Goal: Book appointment/travel/reservation

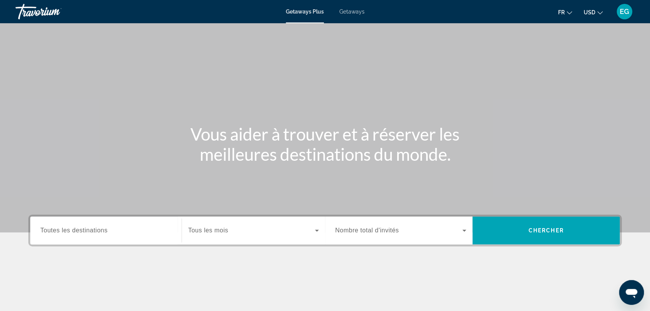
click at [600, 11] on icon "Changer de devise" at bounding box center [599, 12] width 5 height 5
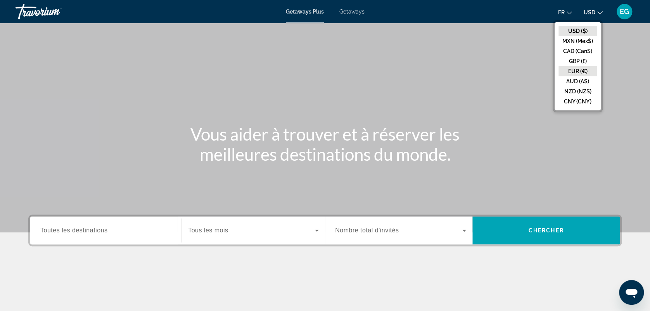
click at [583, 69] on button "EUR (€)" at bounding box center [578, 71] width 38 height 10
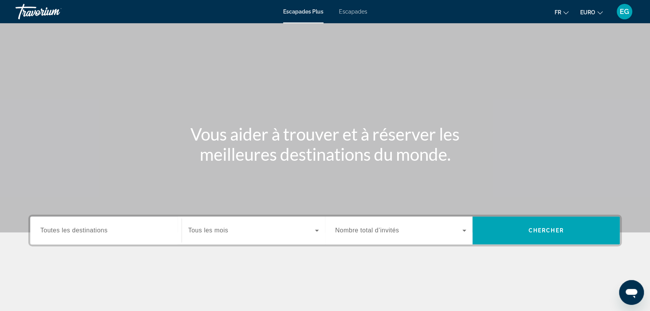
click at [107, 242] on div "Destination Toutes les destinations" at bounding box center [106, 231] width 144 height 28
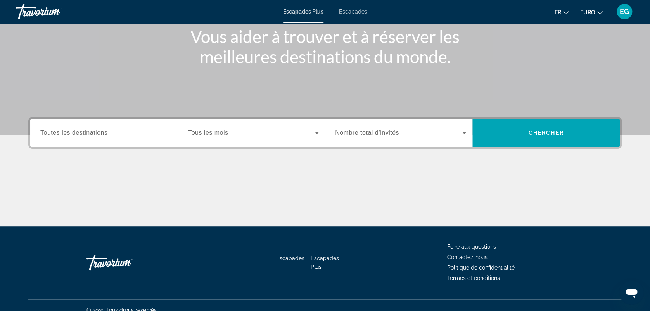
scroll to position [107, 0]
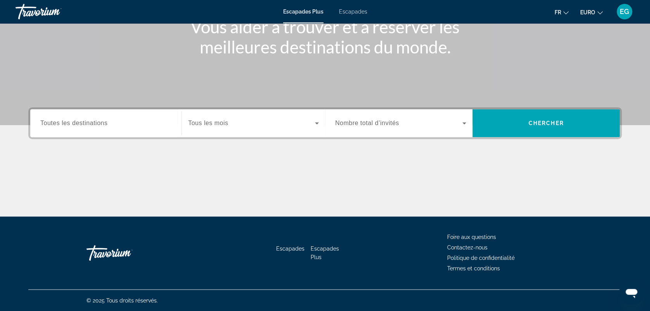
click at [69, 120] on span "Toutes les destinations" at bounding box center [73, 123] width 67 height 7
click at [69, 120] on input "Destination Toutes les destinations" at bounding box center [105, 123] width 131 height 9
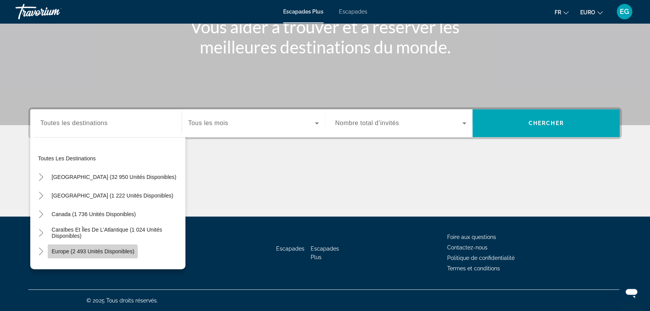
click at [77, 254] on span "Europe (2 493 unités disponibles)" at bounding box center [93, 252] width 83 height 6
type input "**********"
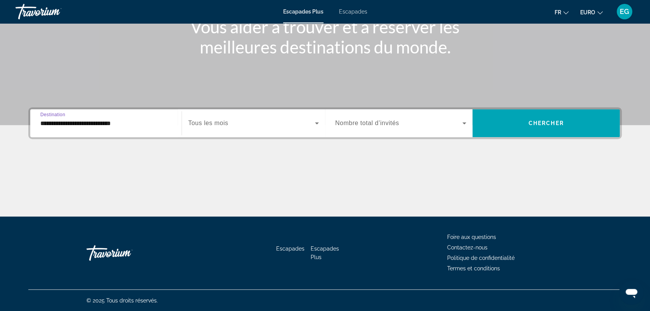
click at [81, 124] on input "**********" at bounding box center [105, 123] width 131 height 9
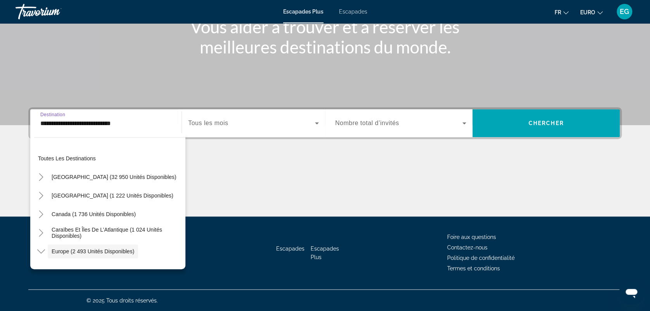
scroll to position [46, 0]
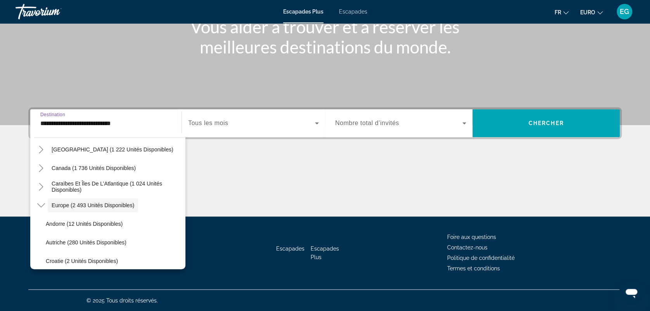
click at [354, 120] on span "Nombre total d’invités" at bounding box center [367, 123] width 64 height 7
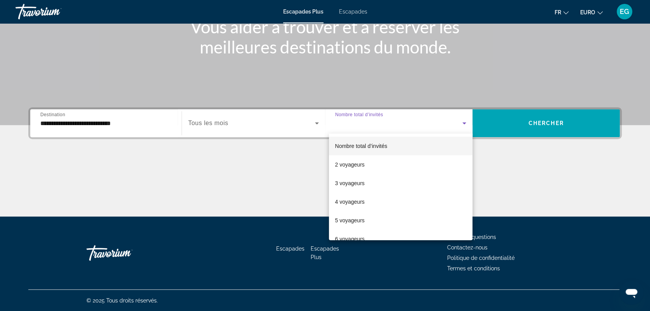
click at [264, 127] on div at bounding box center [325, 155] width 650 height 311
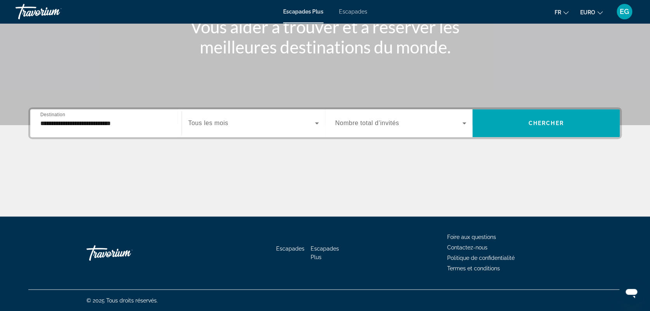
click at [197, 124] on span "Tous les mois" at bounding box center [208, 123] width 40 height 7
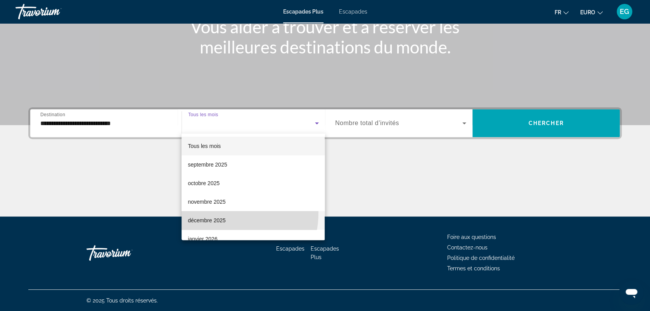
click at [217, 213] on mat-option "décembre 2025" at bounding box center [253, 220] width 143 height 19
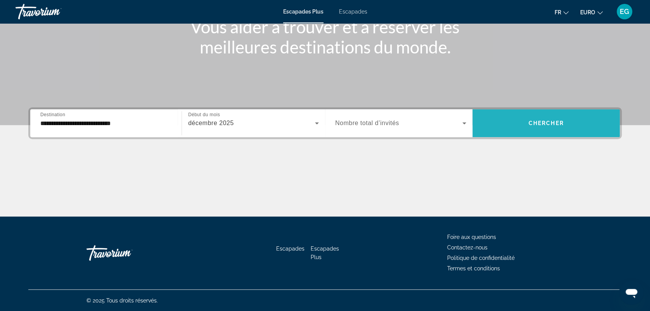
click at [555, 121] on span "Chercher" at bounding box center [546, 123] width 35 height 6
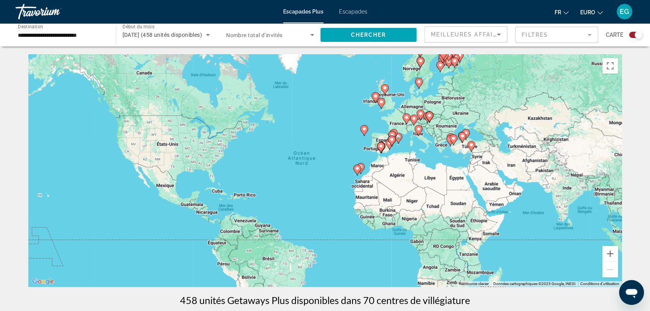
click at [357, 169] on image "Contenu principal" at bounding box center [357, 168] width 5 height 5
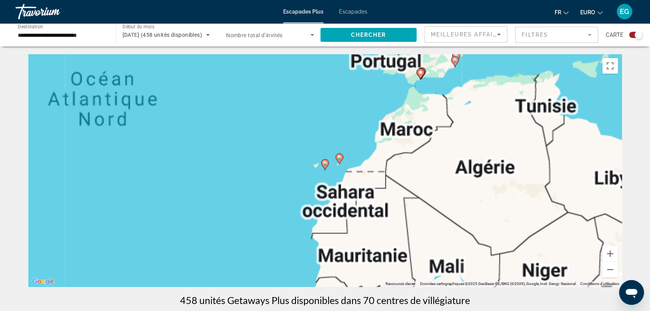
click at [340, 156] on image "Contenu principal" at bounding box center [339, 157] width 5 height 5
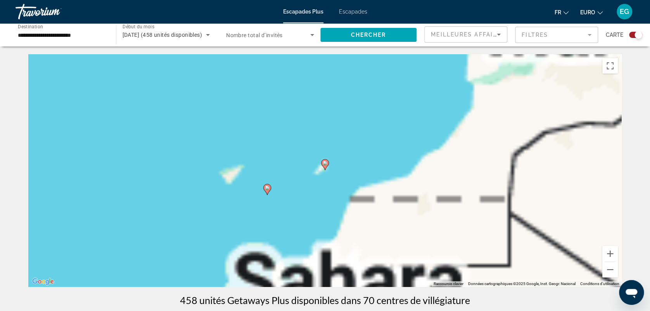
click at [324, 164] on image "Contenu principal" at bounding box center [325, 163] width 5 height 5
type input "**********"
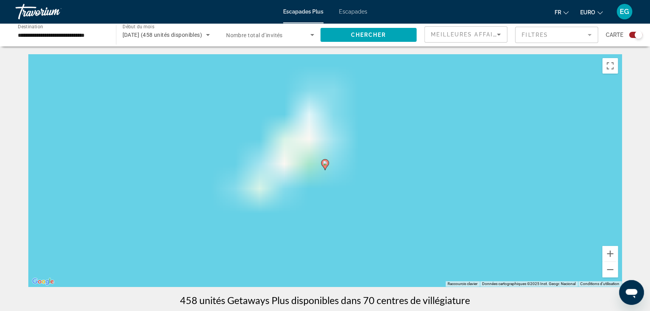
click at [324, 164] on image "Contenu principal" at bounding box center [325, 163] width 5 height 5
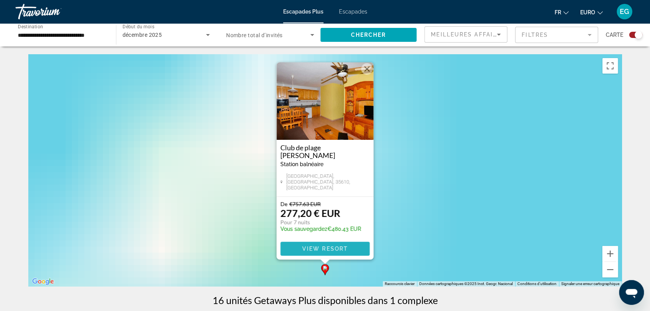
click at [323, 250] on span "View Resort" at bounding box center [325, 249] width 46 height 6
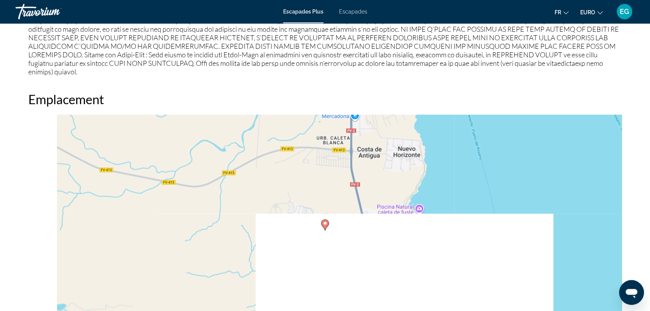
scroll to position [922, 0]
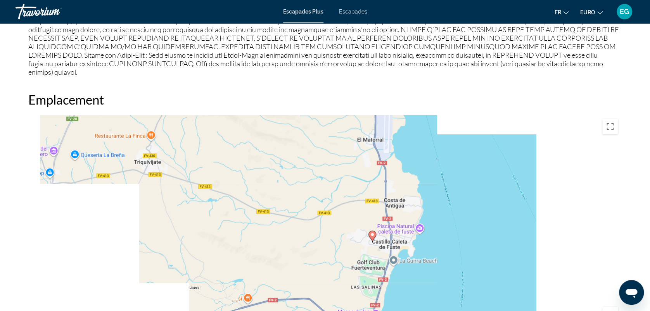
click at [584, 209] on div "Pour activer le glissement avec le clavier, appuyez sur Alt+Entrée. Une fois ce…" at bounding box center [325, 231] width 594 height 233
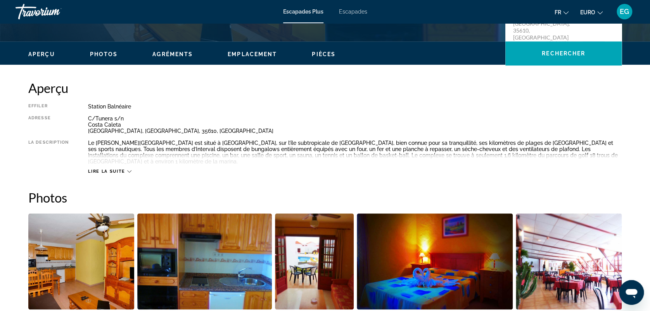
scroll to position [216, 0]
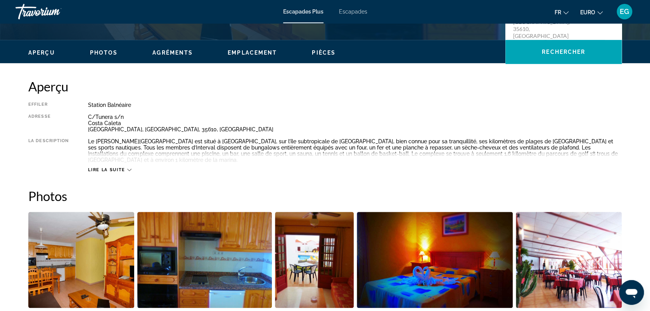
click at [317, 244] on img "Ouvrir le curseur d’image en plein écran" at bounding box center [314, 260] width 79 height 96
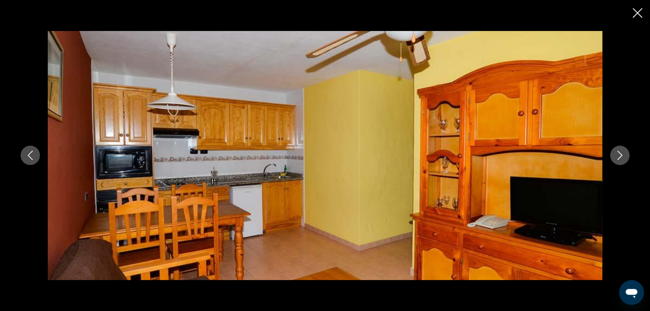
click at [618, 155] on icon "Image suivante" at bounding box center [619, 155] width 9 height 9
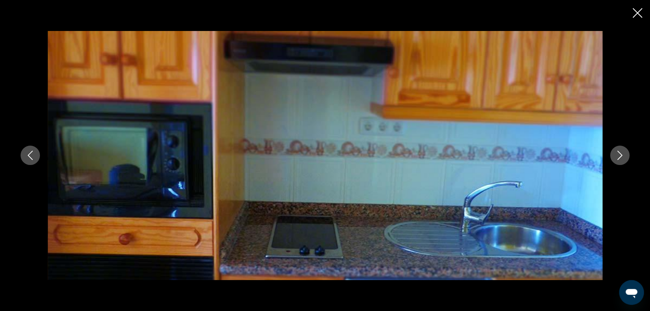
click at [618, 155] on icon "Image suivante" at bounding box center [619, 155] width 9 height 9
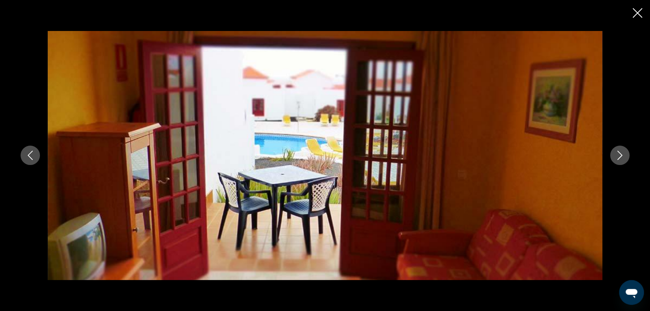
click at [618, 155] on icon "Image suivante" at bounding box center [619, 155] width 9 height 9
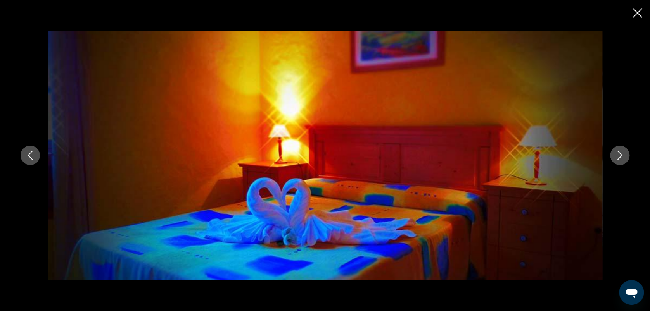
click at [618, 155] on icon "Image suivante" at bounding box center [619, 155] width 9 height 9
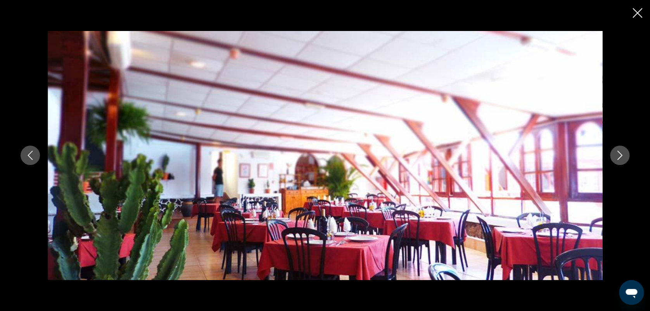
click at [618, 155] on icon "Image suivante" at bounding box center [619, 155] width 9 height 9
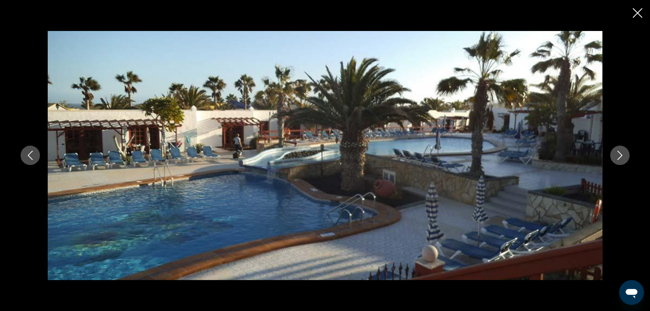
click at [618, 155] on icon "Image suivante" at bounding box center [619, 155] width 9 height 9
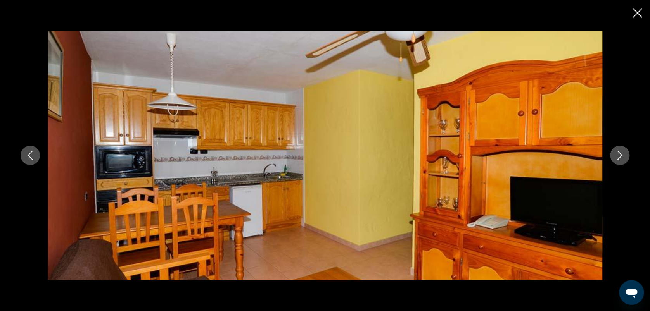
click at [618, 155] on icon "Image suivante" at bounding box center [619, 155] width 9 height 9
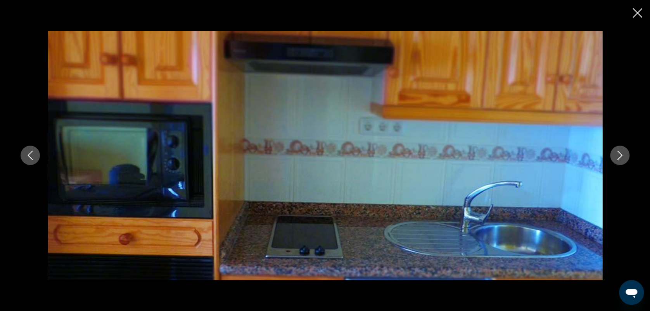
click at [618, 155] on icon "Image suivante" at bounding box center [619, 155] width 9 height 9
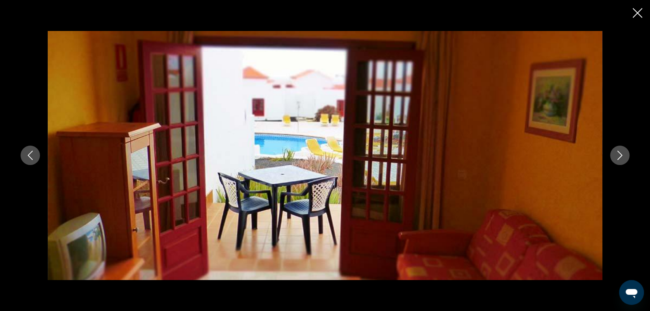
click at [618, 155] on icon "Image suivante" at bounding box center [619, 155] width 9 height 9
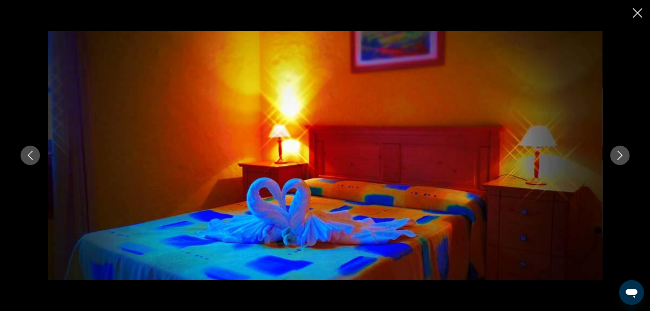
click at [618, 155] on icon "Image suivante" at bounding box center [619, 155] width 9 height 9
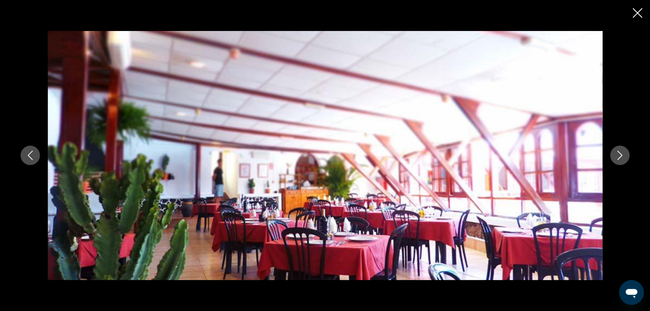
click at [637, 12] on icon "Fermer le diaporama" at bounding box center [638, 13] width 10 height 10
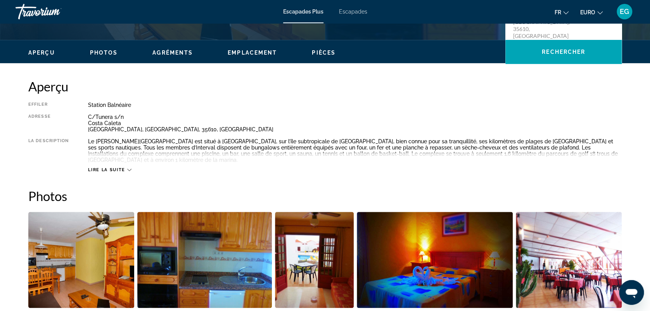
click at [128, 168] on icon "Contenu principal" at bounding box center [129, 170] width 4 height 4
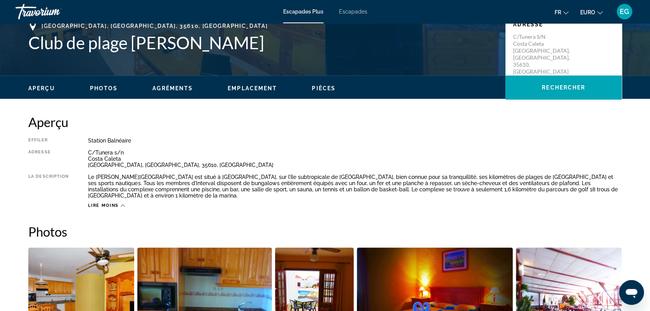
scroll to position [0, 0]
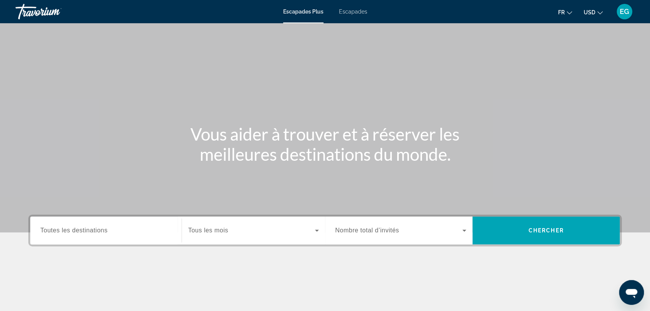
click at [360, 8] on div "Escapades Plus Escapades Fr English Español Français Italiano Português русский…" at bounding box center [325, 12] width 650 height 20
click at [359, 10] on span "Escapades" at bounding box center [353, 12] width 28 height 6
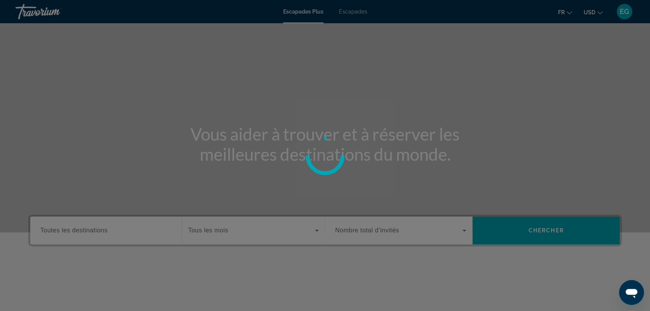
click at [439, 109] on div at bounding box center [325, 155] width 650 height 311
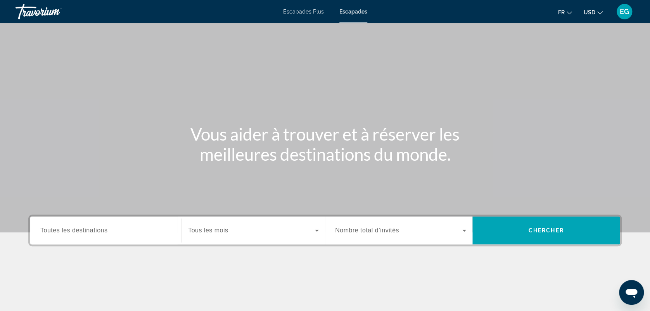
click at [68, 236] on div "Widget de recherche" at bounding box center [105, 231] width 131 height 22
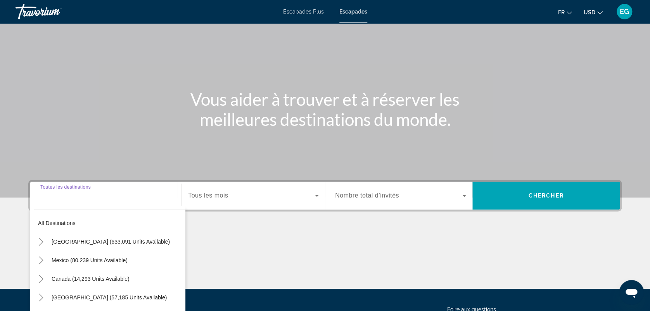
scroll to position [107, 0]
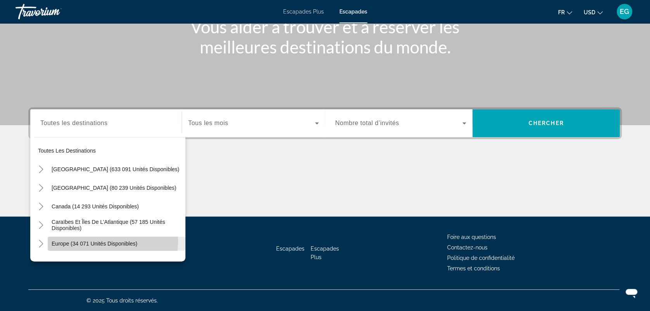
click at [64, 240] on span "Widget de recherche" at bounding box center [117, 244] width 138 height 19
type input "**********"
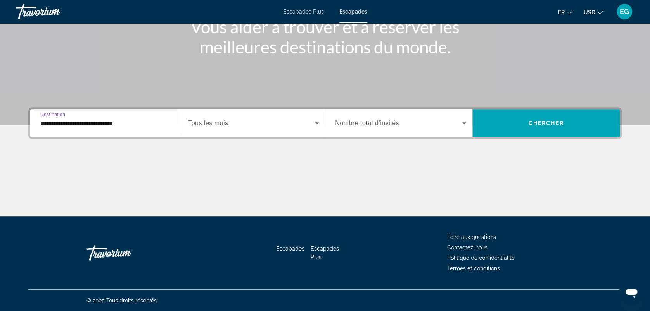
click at [234, 125] on span "Widget de recherche" at bounding box center [251, 123] width 127 height 9
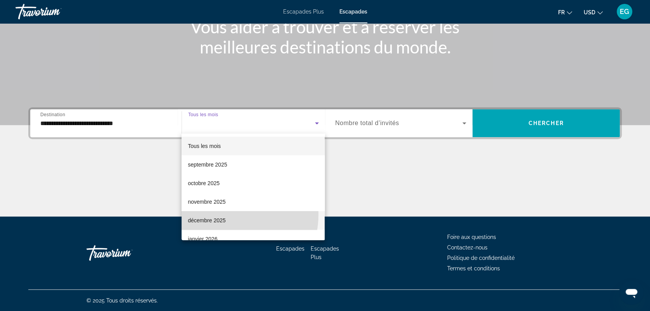
click at [223, 215] on mat-option "décembre 2025" at bounding box center [253, 220] width 143 height 19
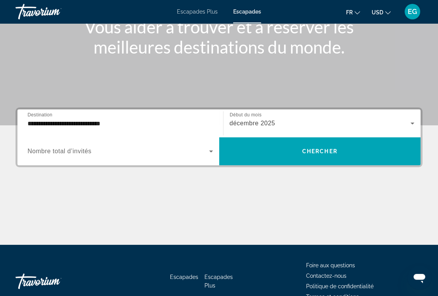
click at [388, 12] on icon "Changer de devise" at bounding box center [387, 12] width 5 height 5
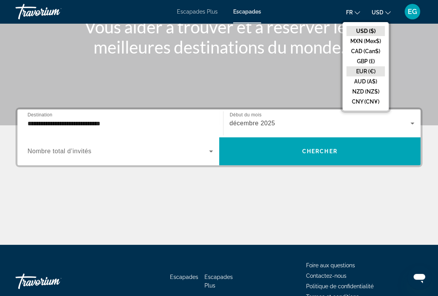
click at [367, 68] on button "EUR (€)" at bounding box center [365, 71] width 38 height 10
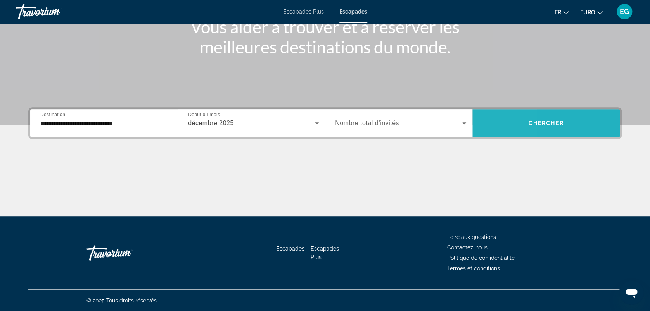
click at [480, 121] on span "Widget de recherche" at bounding box center [545, 123] width 147 height 19
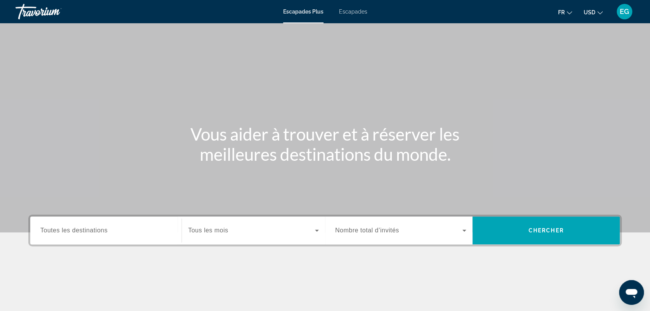
click at [85, 237] on div "Widget de recherche" at bounding box center [105, 231] width 131 height 22
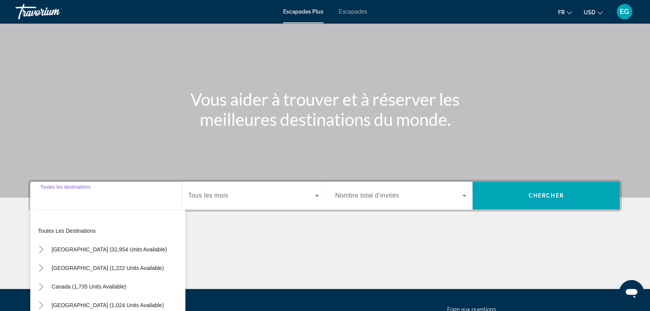
scroll to position [107, 0]
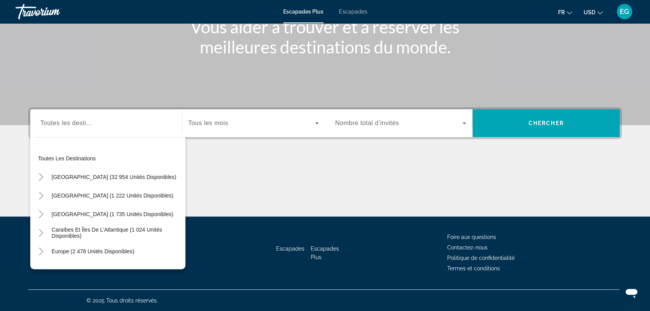
click at [356, 15] on div "Escapades Plus Escapades Fr English Español Français Italiano Português русский…" at bounding box center [325, 12] width 650 height 20
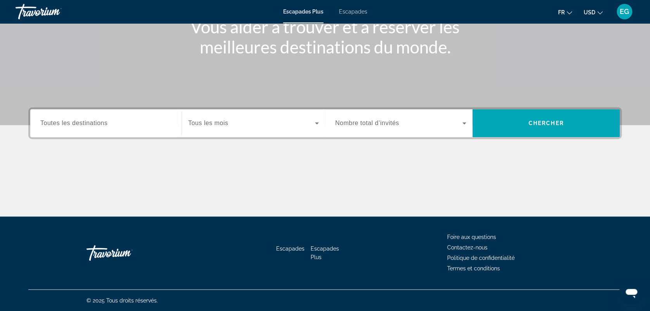
click at [354, 14] on span "Escapades" at bounding box center [353, 12] width 28 height 6
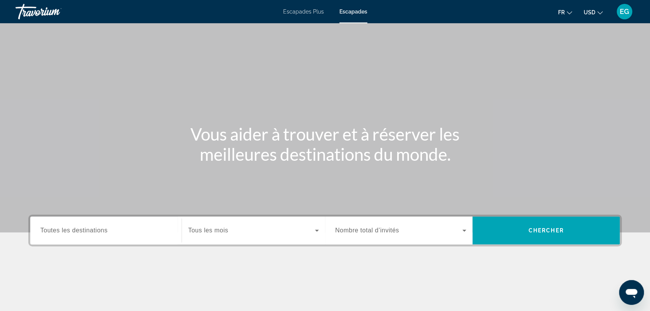
click at [92, 232] on span "Toutes les destinations" at bounding box center [73, 230] width 67 height 7
click at [92, 232] on input "Destination Toutes les destinations" at bounding box center [105, 231] width 131 height 9
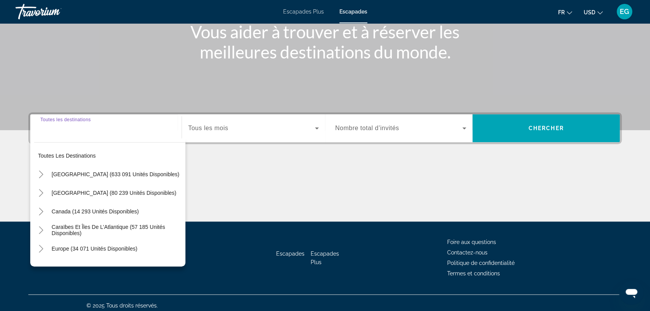
scroll to position [107, 0]
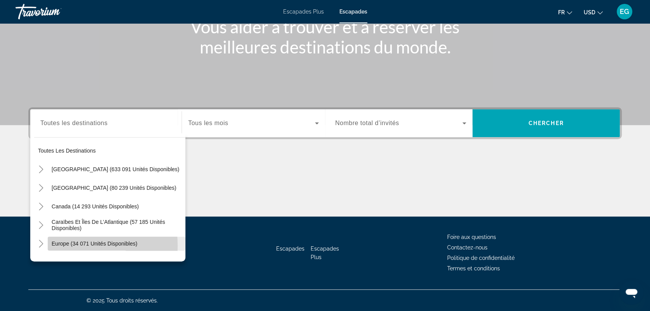
click at [53, 246] on span "Europe (34 071 unités disponibles)" at bounding box center [95, 244] width 86 height 6
type input "**********"
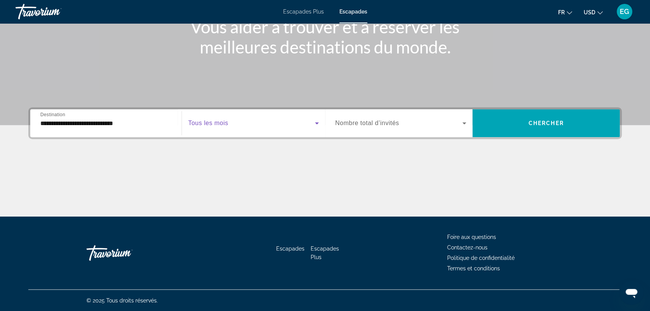
click at [238, 123] on span "Widget de recherche" at bounding box center [251, 123] width 127 height 9
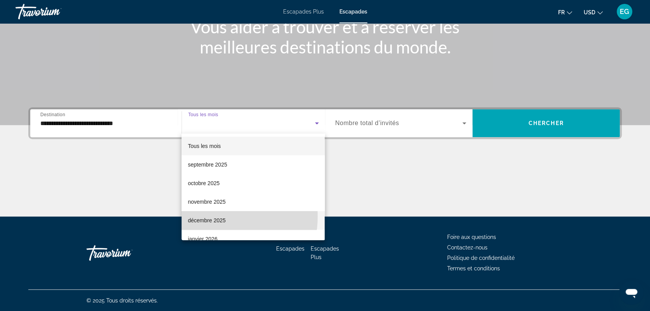
click at [211, 217] on span "décembre 2025" at bounding box center [207, 220] width 38 height 9
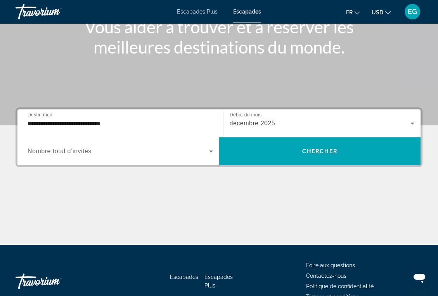
click at [384, 12] on button "USD USD ($) MXN (Mex$) CAD (Can$) GBP (£) EUR (€) AUD (A$) NZD (NZ$) CNY (CN¥)" at bounding box center [381, 12] width 19 height 11
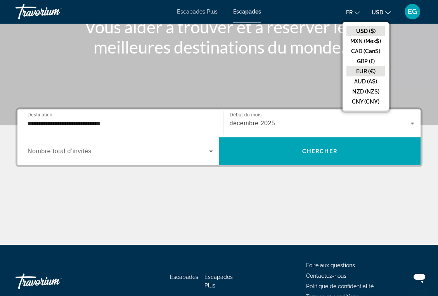
click at [374, 75] on button "EUR (€)" at bounding box center [365, 71] width 38 height 10
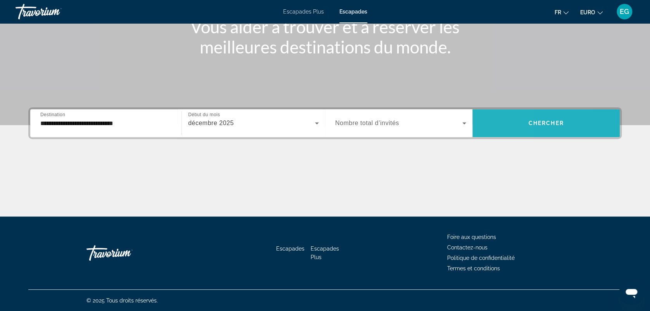
click at [479, 121] on span "Widget de recherche" at bounding box center [545, 123] width 147 height 19
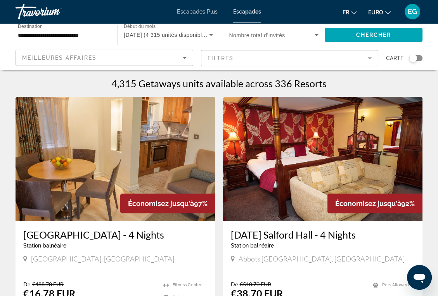
click at [417, 57] on div "Widget de recherche" at bounding box center [415, 58] width 13 height 6
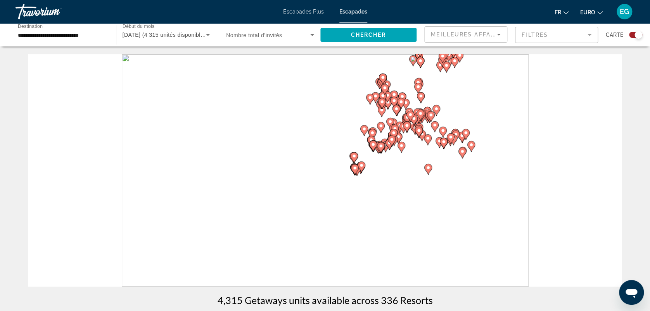
click at [360, 165] on image "Contenu principal" at bounding box center [361, 165] width 5 height 5
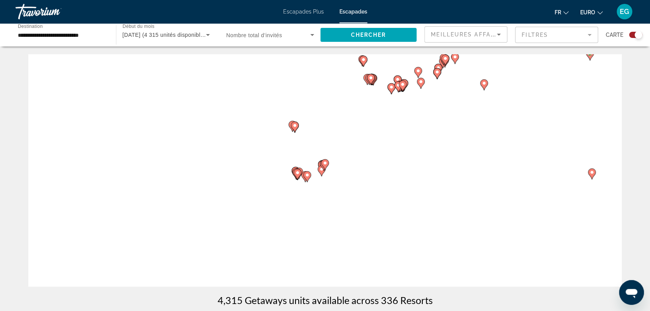
click at [323, 170] on gmp-advanced-marker "Contenu principal" at bounding box center [325, 165] width 8 height 12
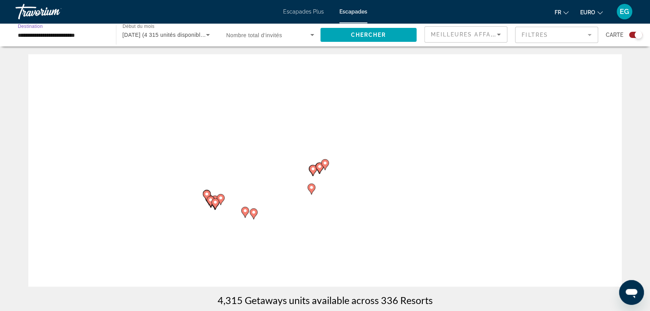
click at [69, 38] on input "**********" at bounding box center [62, 35] width 88 height 9
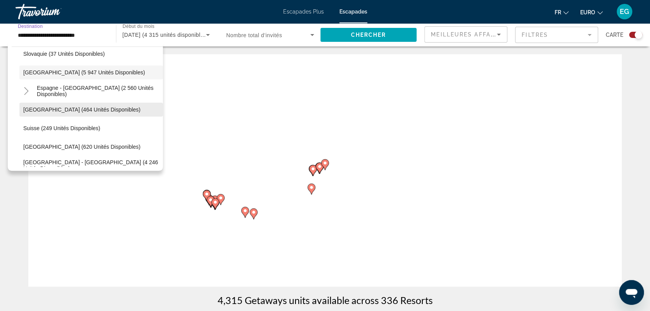
scroll to position [415, 0]
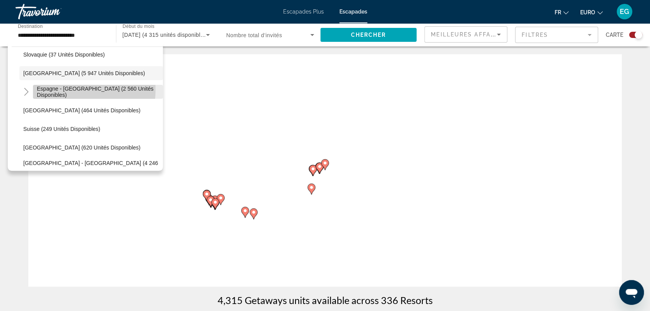
click at [65, 90] on span "Espagne - [GEOGRAPHIC_DATA] (2 560 unités disponibles)" at bounding box center [98, 92] width 122 height 12
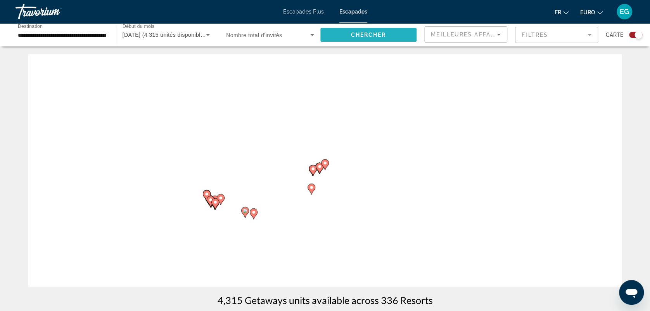
click at [367, 37] on span "Chercher" at bounding box center [368, 35] width 35 height 6
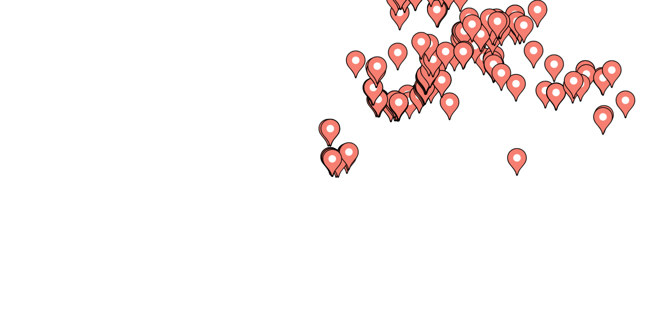
click at [361, 166] on image "Contenu principal" at bounding box center [361, 165] width 5 height 5
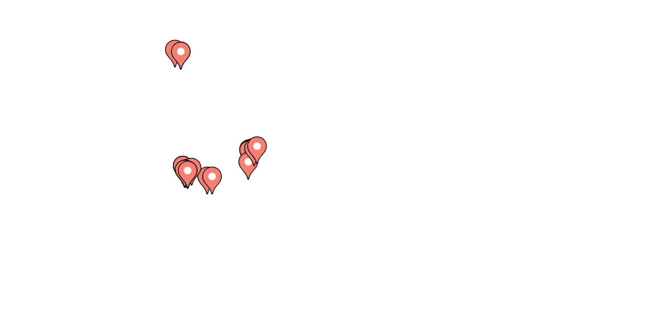
click at [326, 162] on image "Contenu principal" at bounding box center [325, 163] width 5 height 5
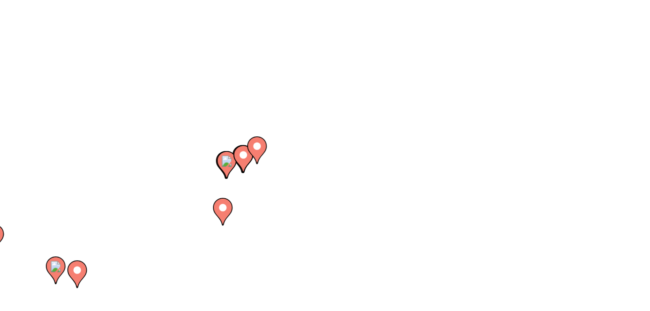
click at [324, 163] on image "Contenu principal" at bounding box center [325, 163] width 5 height 5
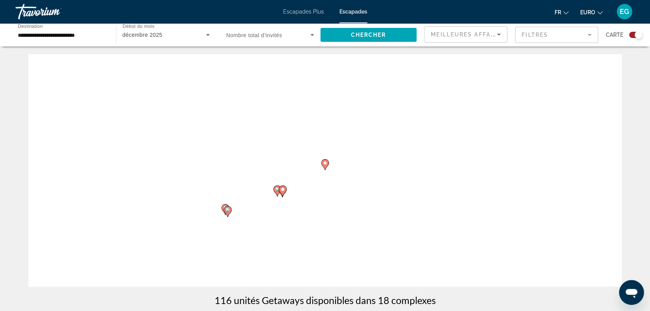
click at [282, 192] on image "Contenu principal" at bounding box center [282, 189] width 5 height 5
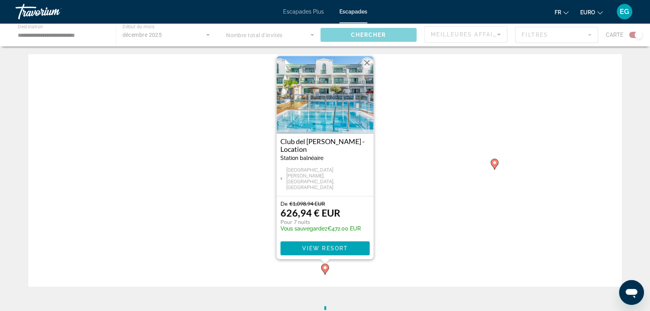
click at [13, 285] on div "Pour naviguer, appuyez sur les touches fléchées. Pour activer le glissement ave…" at bounding box center [325, 205] width 625 height 303
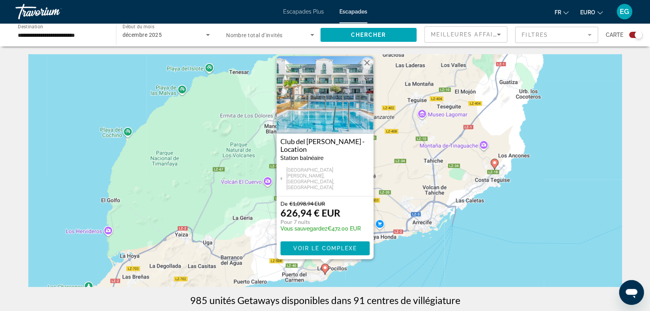
click at [367, 69] on button "Fermer" at bounding box center [367, 63] width 12 height 12
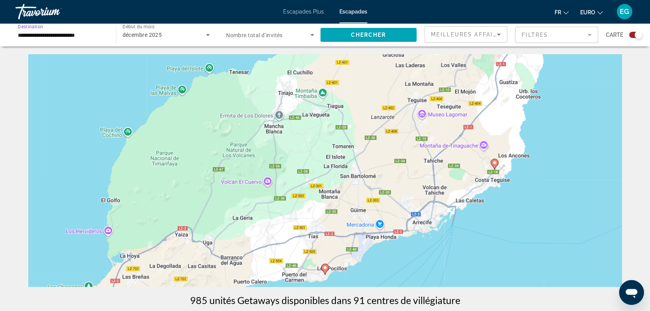
click at [74, 37] on input "**********" at bounding box center [62, 35] width 88 height 9
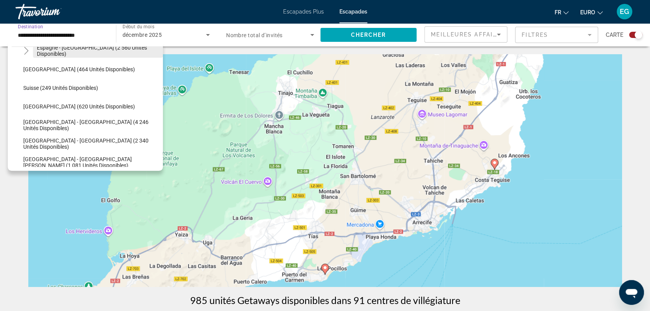
scroll to position [421, 0]
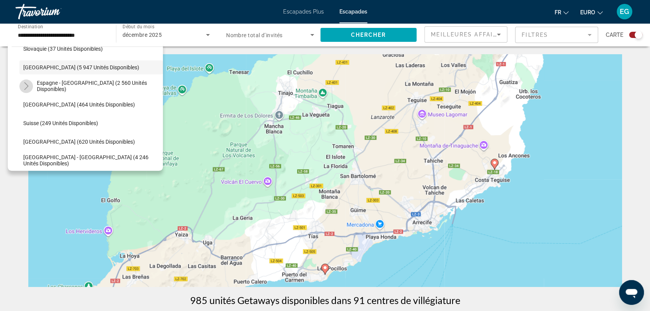
click at [31, 86] on mat-icon "Toggle Espagne - Îles Canaries (2 560 unités disponibles)" at bounding box center [26, 87] width 14 height 14
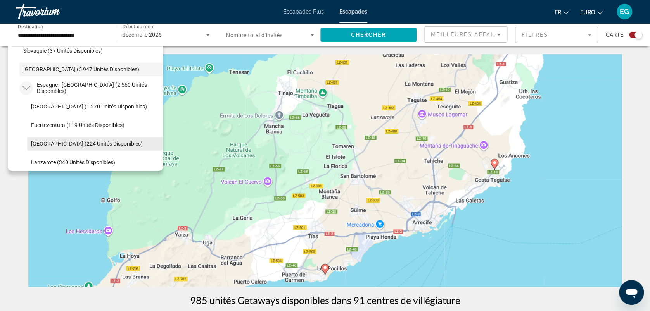
scroll to position [418, 0]
click at [29, 87] on icon "Toggle Espagne - Îles Canaries (2 560 unités disponibles)" at bounding box center [26, 89] width 8 height 8
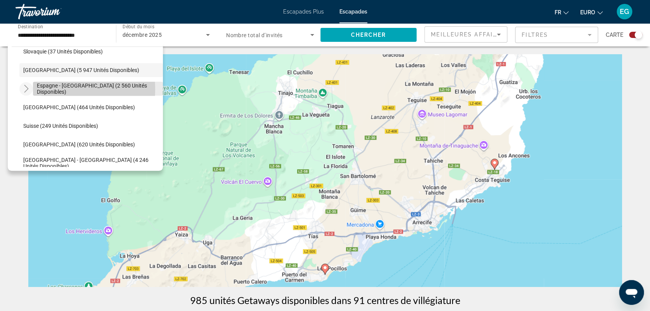
click at [49, 90] on span "Espagne - [GEOGRAPHIC_DATA] (2 560 unités disponibles)" at bounding box center [98, 89] width 122 height 12
type input "**********"
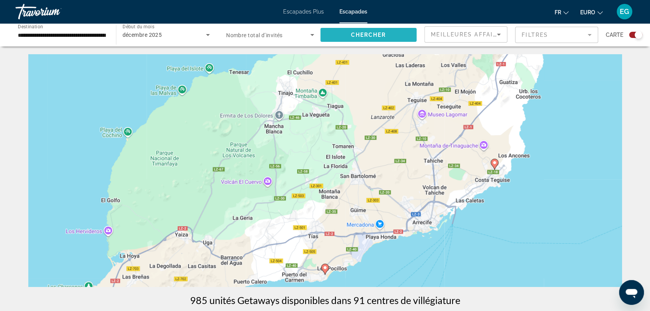
click at [352, 33] on span "Chercher" at bounding box center [368, 35] width 35 height 6
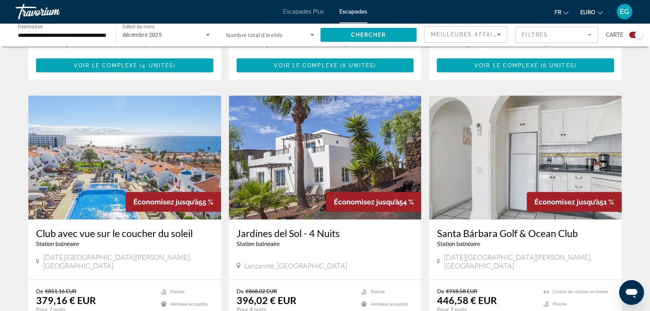
scroll to position [1195, 0]
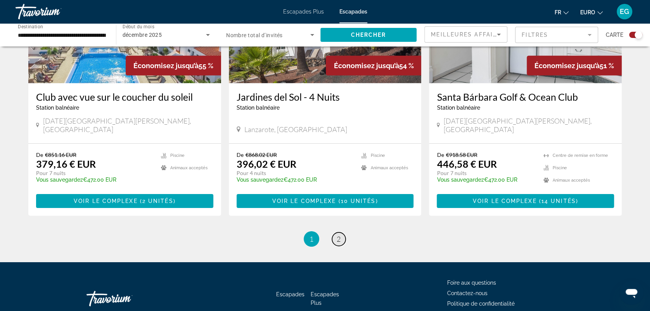
click at [338, 235] on span "2" at bounding box center [339, 239] width 4 height 9
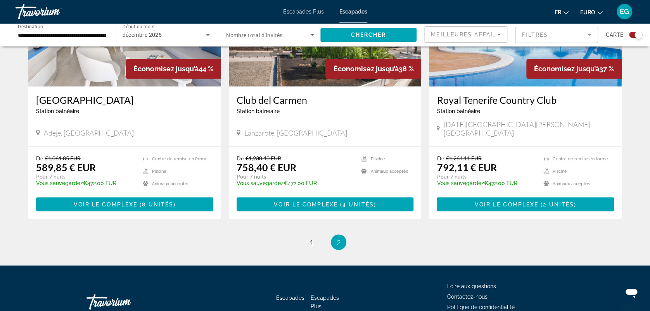
scroll to position [625, 0]
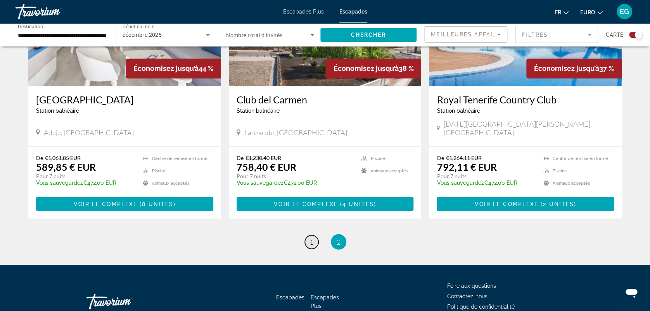
click at [308, 235] on link "page 1" at bounding box center [312, 242] width 14 height 14
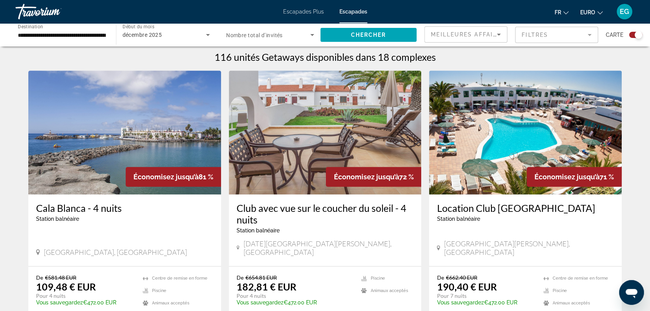
scroll to position [244, 0]
click at [465, 145] on img "Contenu principal" at bounding box center [525, 132] width 193 height 124
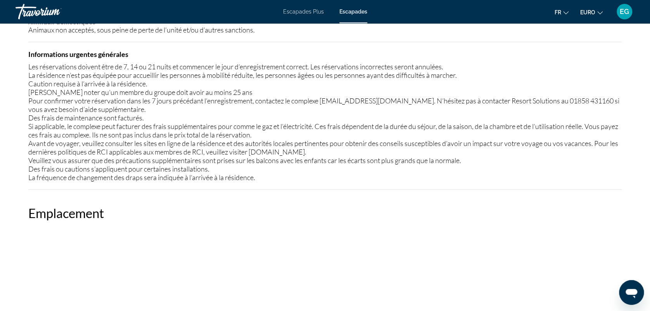
scroll to position [902, 0]
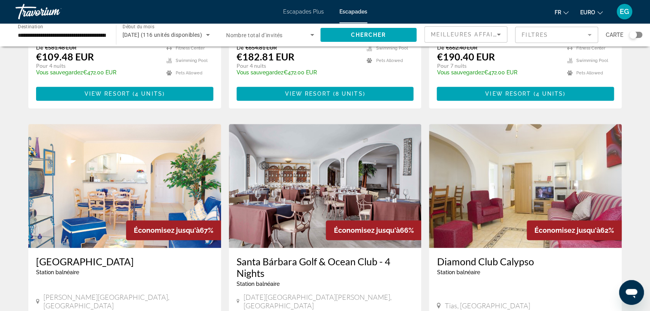
scroll to position [260, 0]
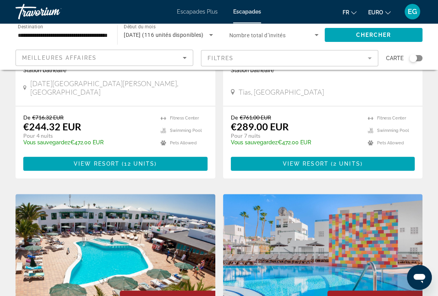
scroll to position [797, 0]
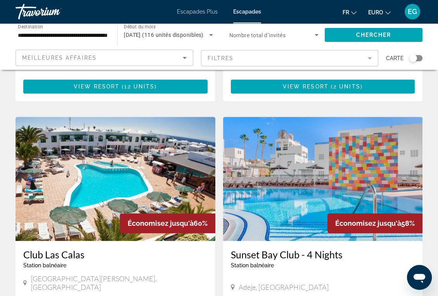
click at [73, 187] on img "Contenu principal" at bounding box center [116, 179] width 200 height 124
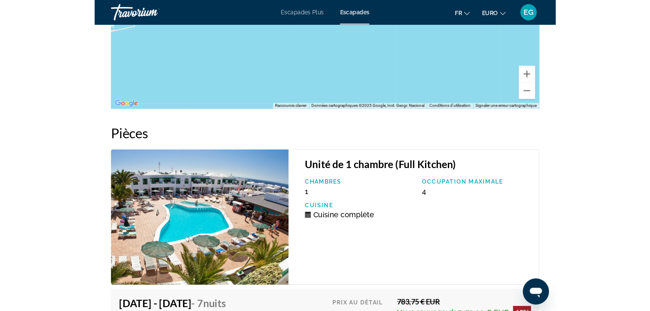
scroll to position [1508, 0]
